Goal: Navigation & Orientation: Go to known website

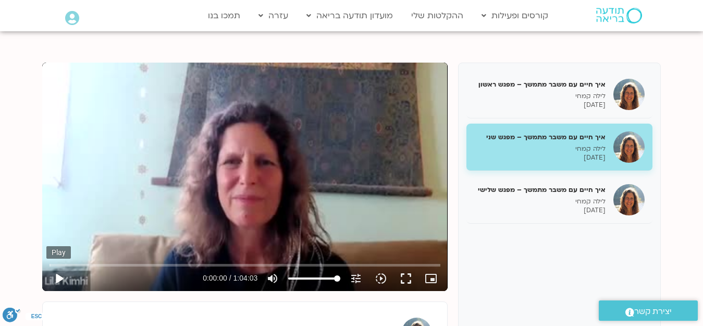
click at [61, 278] on button "play_arrow" at bounding box center [58, 278] width 25 height 25
click at [381, 279] on icon "slow_motion_video" at bounding box center [381, 278] width 13 height 13
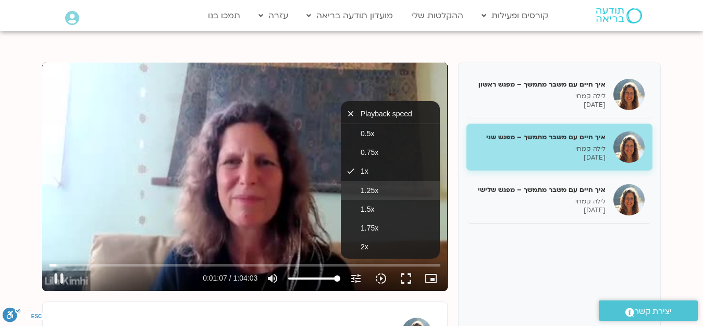
click at [371, 194] on span "1.25x" at bounding box center [369, 190] width 18 height 8
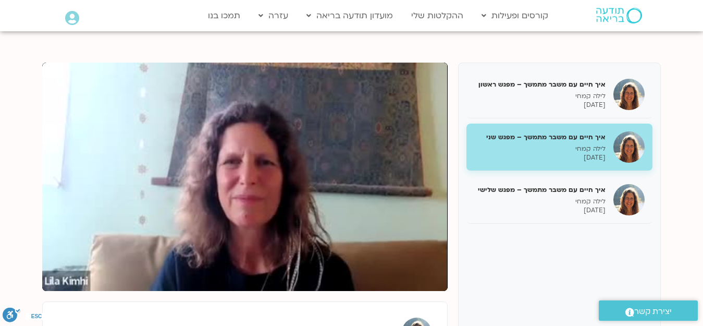
click at [455, 222] on div "איך חיים עם משבר מתמשך – מפגש ראשון לילה קמחי 27/04/2025 איך חיים עם משבר מתמשך…" at bounding box center [351, 240] width 618 height 354
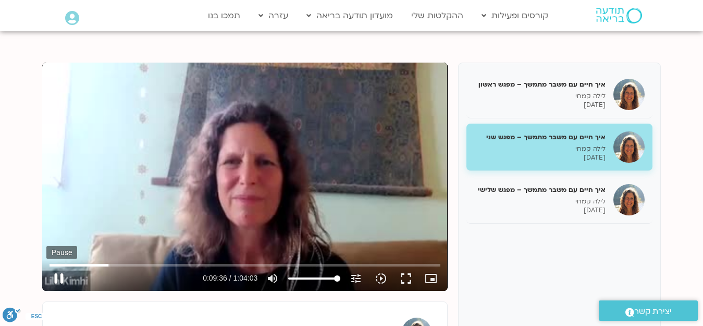
click at [57, 276] on button "pause" at bounding box center [58, 278] width 25 height 25
type input "576.99792"
